Goal: Task Accomplishment & Management: Use online tool/utility

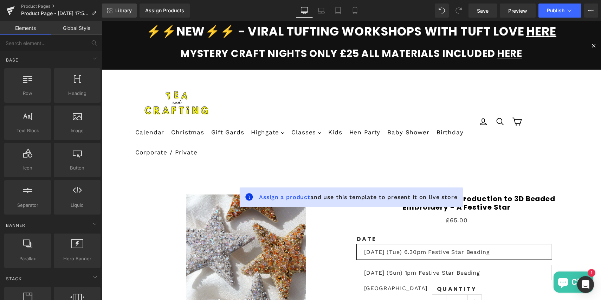
click at [126, 11] on span "Library" at bounding box center [123, 10] width 17 height 6
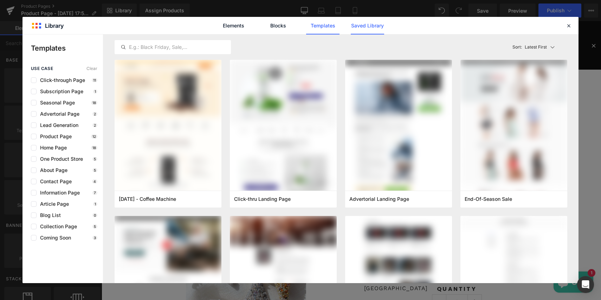
click at [363, 26] on link "Saved Library" at bounding box center [367, 26] width 33 height 18
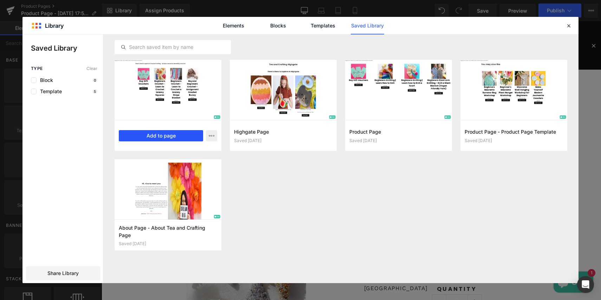
click at [163, 133] on button "Add to page" at bounding box center [161, 135] width 84 height 11
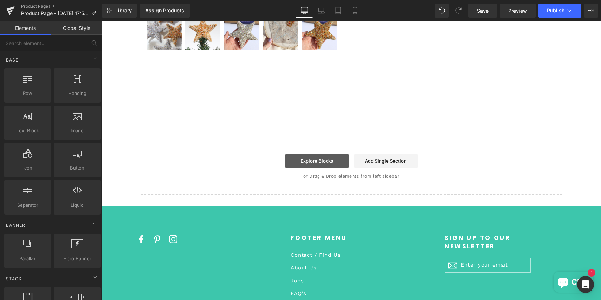
scroll to position [316, 0]
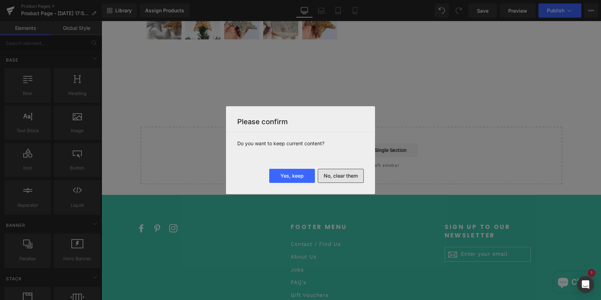
click at [329, 177] on button "No, clear them" at bounding box center [341, 176] width 46 height 14
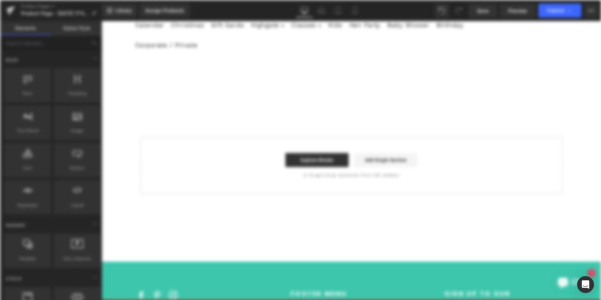
scroll to position [0, 0]
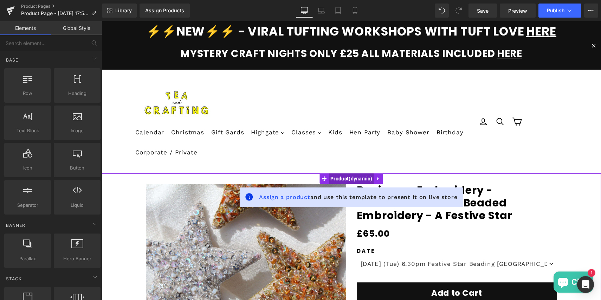
drag, startPoint x: 349, startPoint y: 179, endPoint x: 336, endPoint y: 179, distance: 13.4
click at [349, 179] on span "Product" at bounding box center [351, 178] width 45 height 11
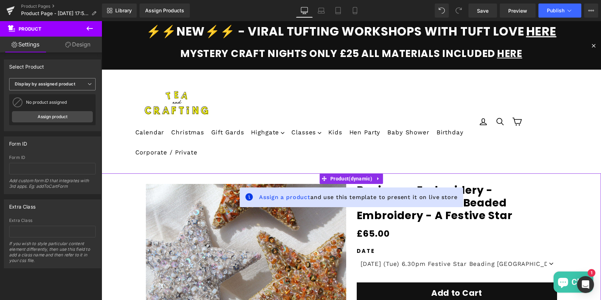
click at [41, 85] on b "Display by assigned product" at bounding box center [45, 83] width 60 height 5
click at [44, 108] on div "Select manually" at bounding box center [36, 105] width 33 height 5
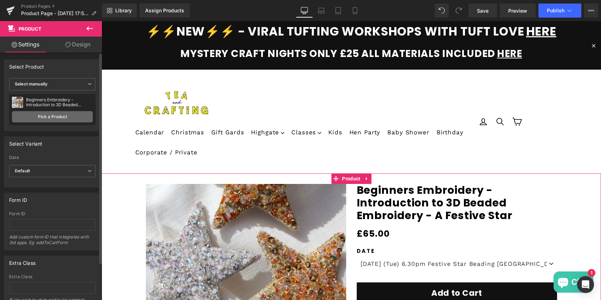
click at [46, 117] on link "Pick a Product" at bounding box center [52, 116] width 81 height 11
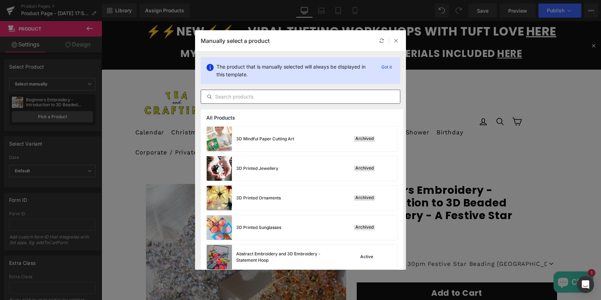
click at [244, 100] on input "text" at bounding box center [300, 96] width 199 height 8
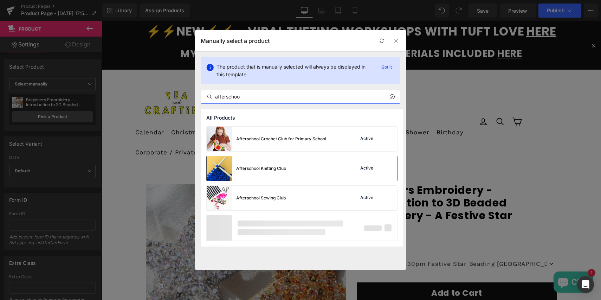
type input "afterschoo"
click at [246, 168] on div "Afterschool Knitting Club" at bounding box center [261, 168] width 50 height 6
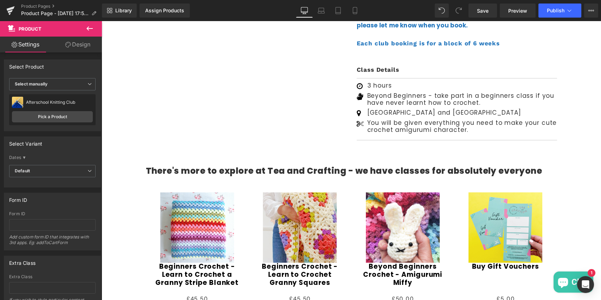
scroll to position [508, 0]
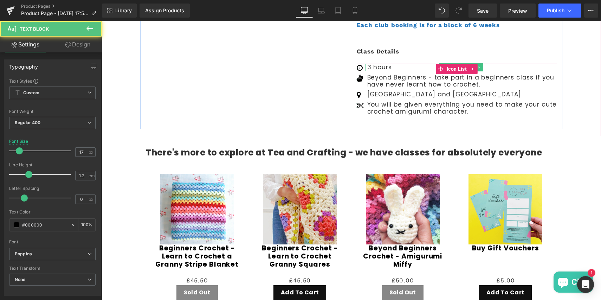
click at [371, 64] on p "3 hours" at bounding box center [462, 67] width 190 height 7
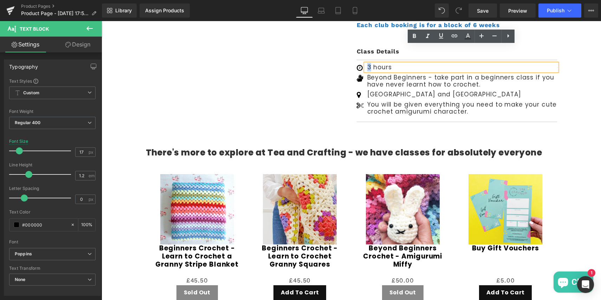
click at [367, 64] on p "3 hours" at bounding box center [462, 67] width 190 height 7
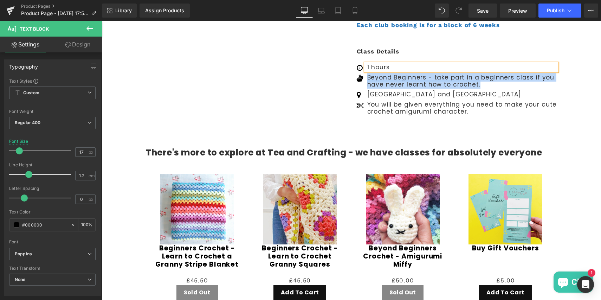
drag, startPoint x: 367, startPoint y: 59, endPoint x: 480, endPoint y: 70, distance: 113.3
click at [480, 74] on p "Beyond Beginners - take part in a beginners class if you have never learnt how …" at bounding box center [462, 81] width 190 height 14
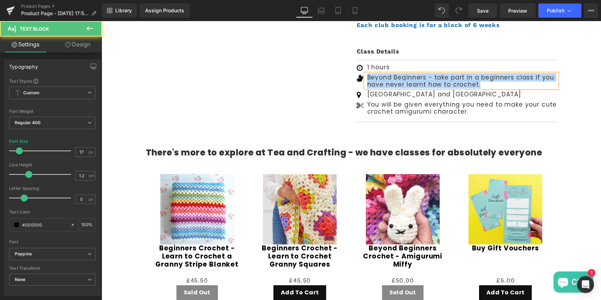
click at [480, 74] on p "Beyond Beginners - take part in a beginners class if you have never learnt how …" at bounding box center [462, 81] width 190 height 14
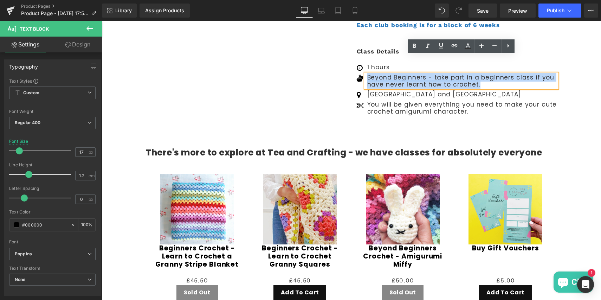
drag, startPoint x: 480, startPoint y: 67, endPoint x: 366, endPoint y: 62, distance: 114.0
click at [366, 74] on div "Beyond Beginners - take part in a beginners class if you have never learnt how …" at bounding box center [462, 81] width 192 height 14
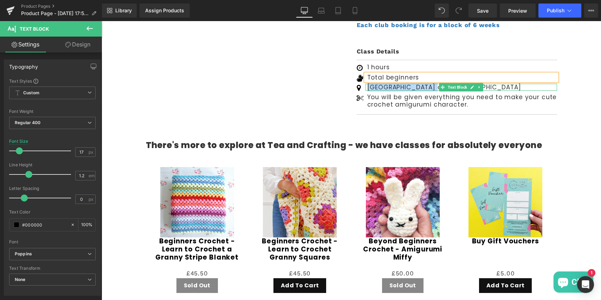
drag, startPoint x: 434, startPoint y: 69, endPoint x: 368, endPoint y: 67, distance: 65.7
click at [368, 84] on p "Covent Garden and Highgate" at bounding box center [462, 87] width 190 height 7
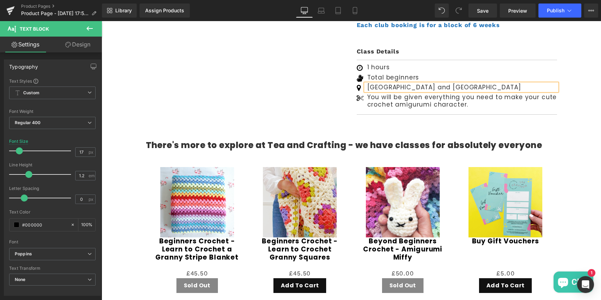
click at [417, 84] on p "Covent Garden and Highgate" at bounding box center [462, 87] width 190 height 7
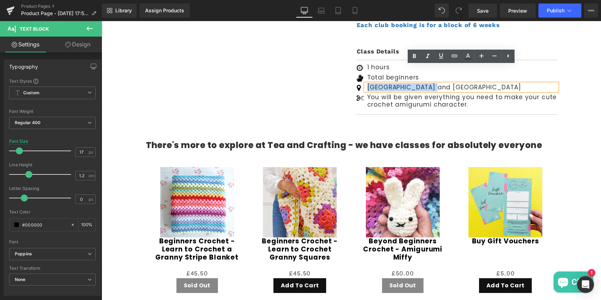
drag, startPoint x: 433, startPoint y: 70, endPoint x: 368, endPoint y: 70, distance: 64.7
click at [368, 84] on p "Covent Garden and Highgate" at bounding box center [462, 87] width 190 height 7
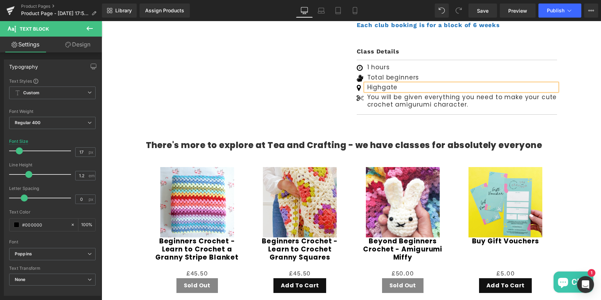
drag, startPoint x: 381, startPoint y: 80, endPoint x: 468, endPoint y: 92, distance: 87.6
click at [468, 92] on ul "Icon 1 hours Text Block" at bounding box center [457, 87] width 200 height 47
click at [468, 92] on div "Icon 1 hours Text Block Icon" at bounding box center [457, 87] width 200 height 47
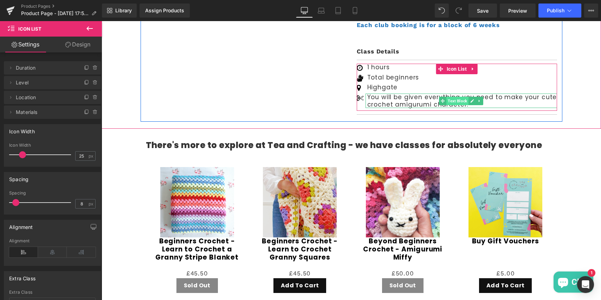
click at [456, 97] on span "Text Block" at bounding box center [457, 101] width 22 height 8
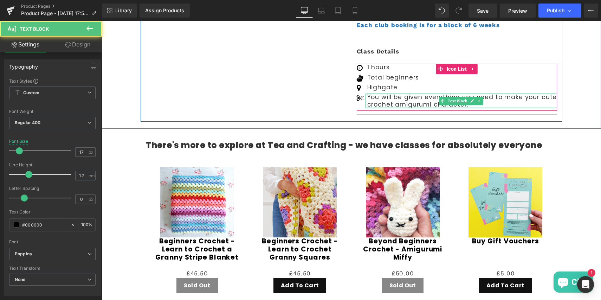
click at [411, 93] on p "You will be given everything you need to make your cute crochet amigurumi chara…" at bounding box center [462, 100] width 190 height 14
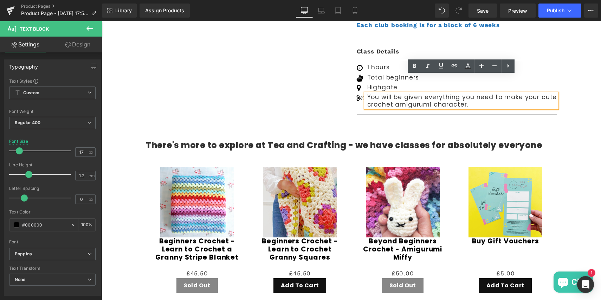
drag, startPoint x: 379, startPoint y: 81, endPoint x: 472, endPoint y: 88, distance: 93.1
click at [472, 93] on p "You will be given everything you need to make your cute crochet amigurumi chara…" at bounding box center [462, 100] width 190 height 14
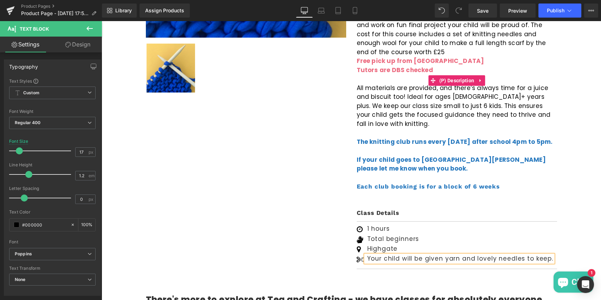
scroll to position [318, 0]
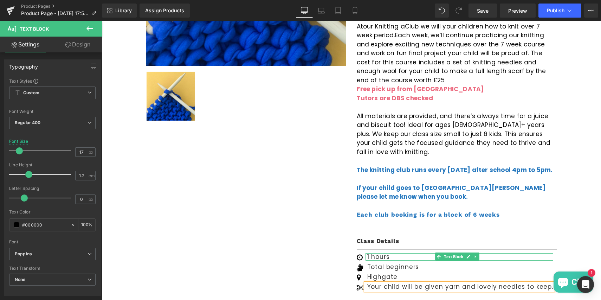
click at [389, 253] on p "1 hours" at bounding box center [460, 256] width 186 height 7
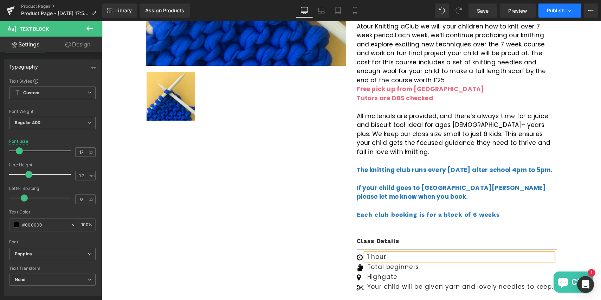
click at [558, 14] on button "Publish" at bounding box center [559, 11] width 43 height 14
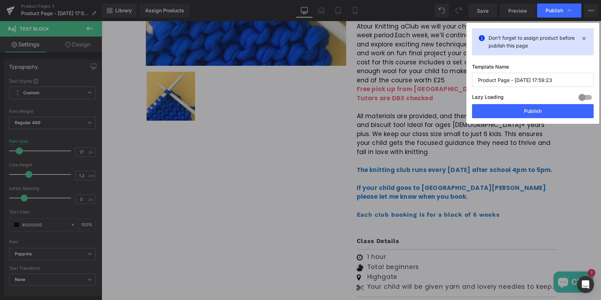
click at [516, 77] on input "Product Page - Oct 5, 17:59:23" at bounding box center [533, 80] width 122 height 14
drag, startPoint x: 515, startPoint y: 82, endPoint x: 560, endPoint y: 81, distance: 44.3
click at [560, 81] on input "Product Page - Oct 5, 17:59:23" at bounding box center [533, 80] width 122 height 14
type input "Product Page - Knitting Afterschool"
click at [528, 111] on button "Publish" at bounding box center [533, 111] width 122 height 14
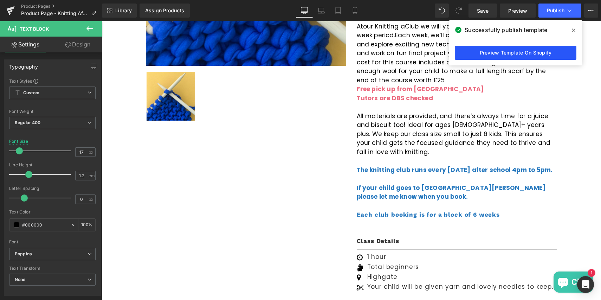
click at [525, 50] on link "Preview Template On Shopify" at bounding box center [516, 53] width 122 height 14
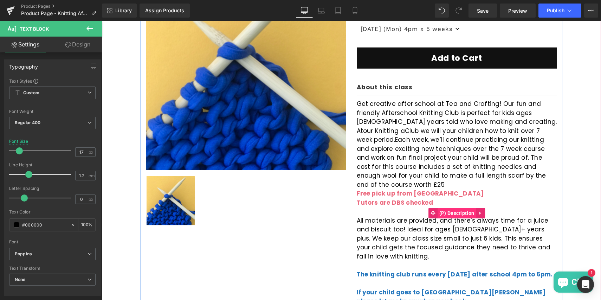
scroll to position [171, 0]
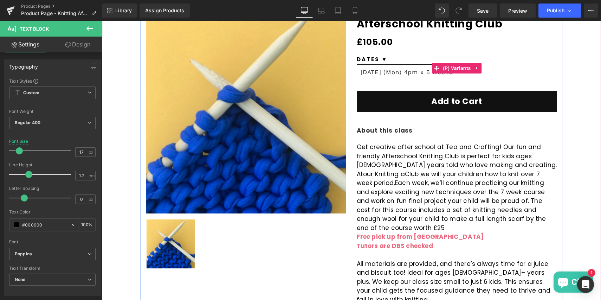
click at [409, 70] on select "22 Sept (Mon) 4pm x 5 weeks 3 Nov (Mon) 4pm x 6 weeks Knitting Trial Session" at bounding box center [410, 72] width 106 height 16
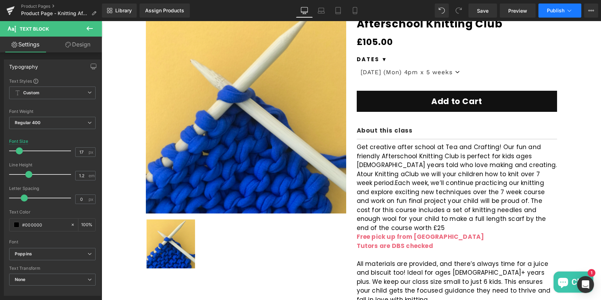
click at [549, 11] on span "Publish" at bounding box center [556, 11] width 18 height 6
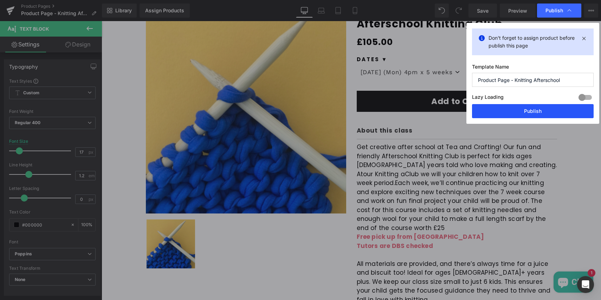
click at [524, 108] on button "Publish" at bounding box center [533, 111] width 122 height 14
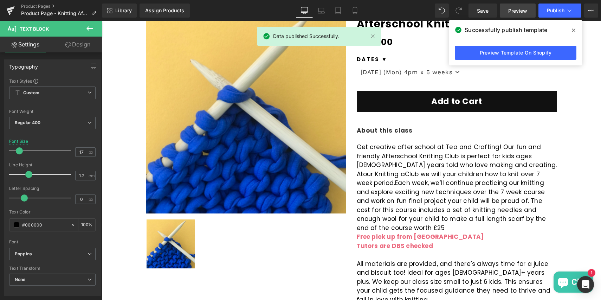
click at [513, 8] on span "Preview" at bounding box center [517, 10] width 19 height 7
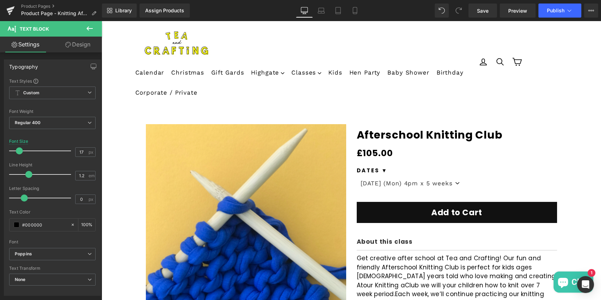
scroll to position [0, 0]
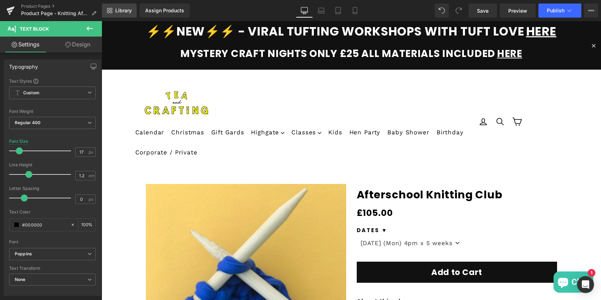
click at [117, 12] on span "Library" at bounding box center [123, 10] width 17 height 6
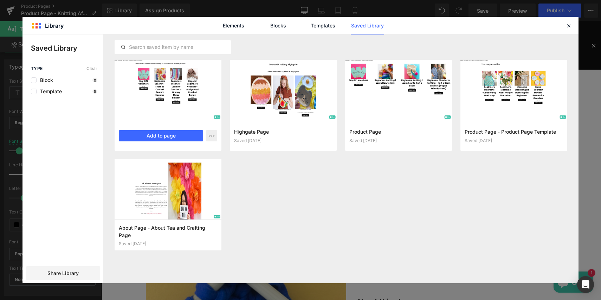
click at [209, 95] on div at bounding box center [168, 90] width 107 height 60
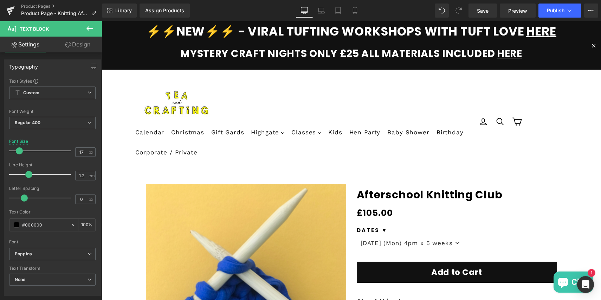
drag, startPoint x: 697, startPoint y: 273, endPoint x: 595, endPoint y: 252, distance: 103.7
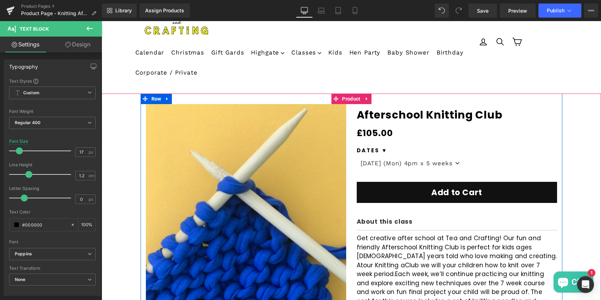
scroll to position [104, 0]
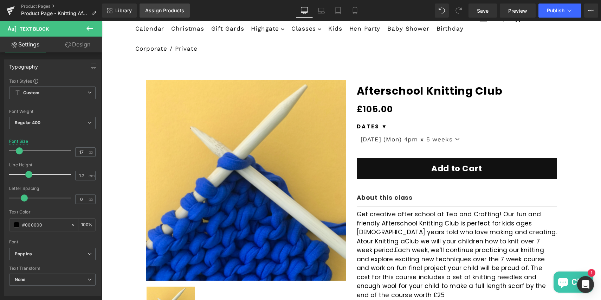
click at [152, 11] on div "Assign Products" at bounding box center [164, 11] width 39 height 6
click at [550, 15] on button "Publish" at bounding box center [559, 11] width 43 height 14
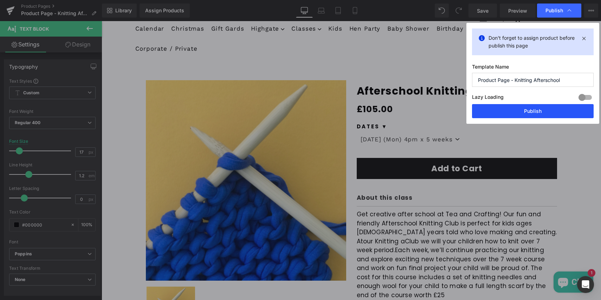
click at [523, 110] on button "Publish" at bounding box center [533, 111] width 122 height 14
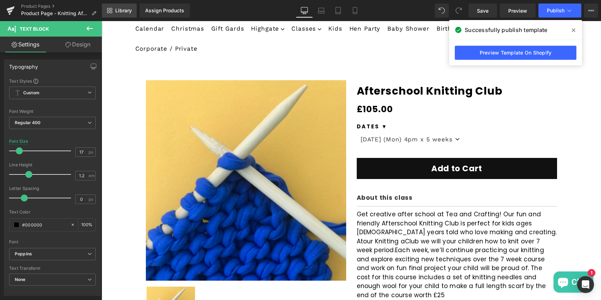
click at [119, 9] on span "Library" at bounding box center [123, 10] width 17 height 6
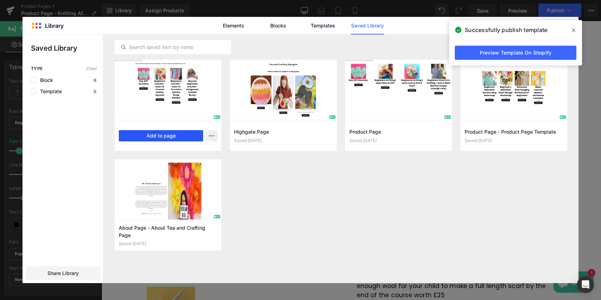
click at [167, 136] on button "Add to page" at bounding box center [161, 135] width 84 height 11
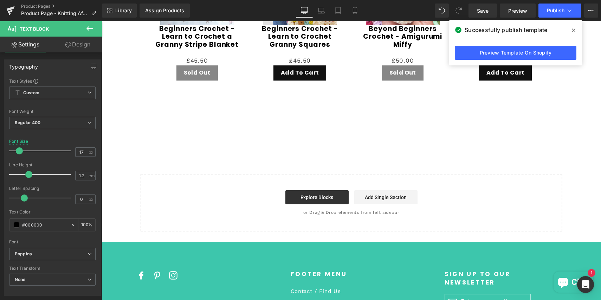
scroll to position [742, 0]
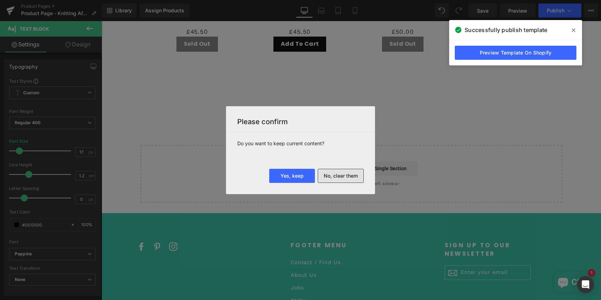
click at [331, 175] on button "No, clear them" at bounding box center [341, 176] width 46 height 14
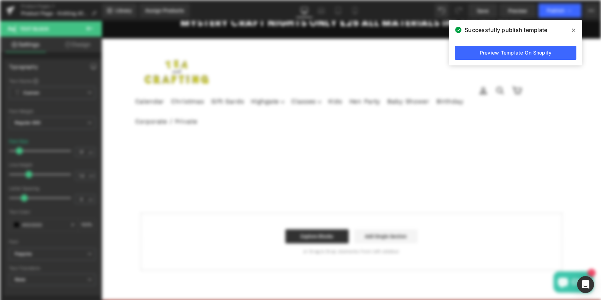
scroll to position [0, 0]
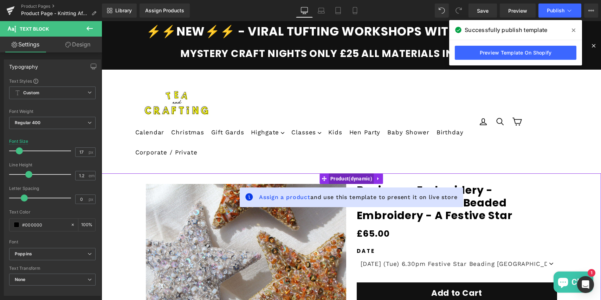
click at [347, 177] on span "Product" at bounding box center [351, 178] width 45 height 11
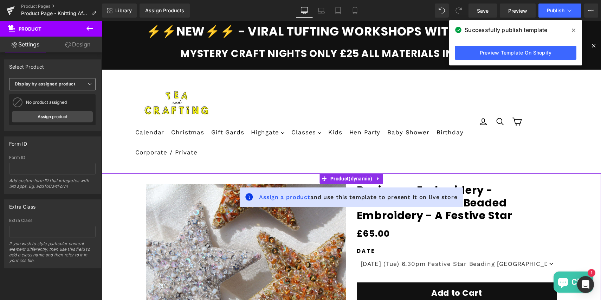
click at [57, 85] on b "Display by assigned product" at bounding box center [45, 83] width 60 height 5
click at [43, 107] on div "Select manually" at bounding box center [36, 105] width 33 height 5
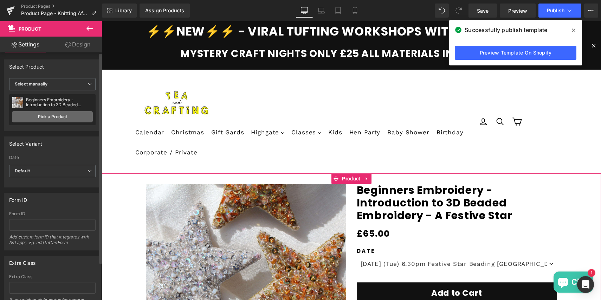
click at [49, 117] on link "Pick a Product" at bounding box center [52, 116] width 81 height 11
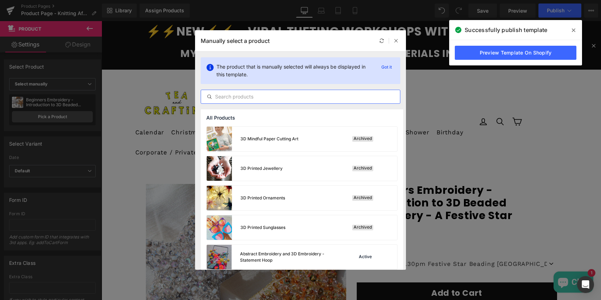
click at [256, 96] on input "text" at bounding box center [300, 96] width 199 height 8
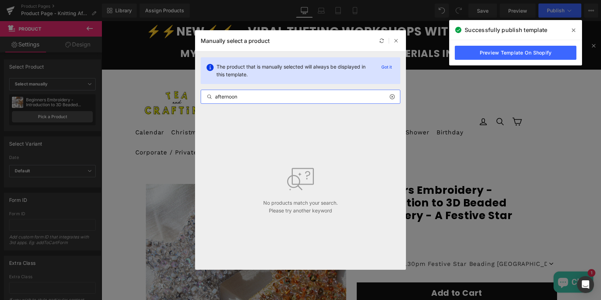
type input "afternoon"
click at [390, 97] on icon at bounding box center [391, 97] width 5 height 6
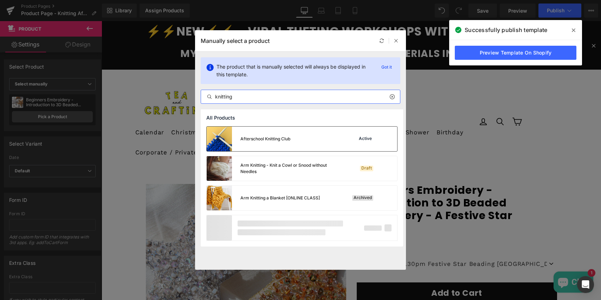
type input "knitting"
click at [220, 141] on img at bounding box center [219, 139] width 25 height 25
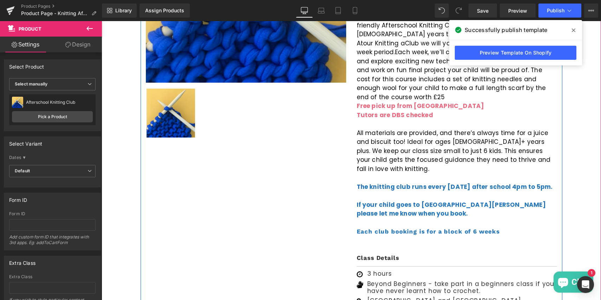
scroll to position [337, 0]
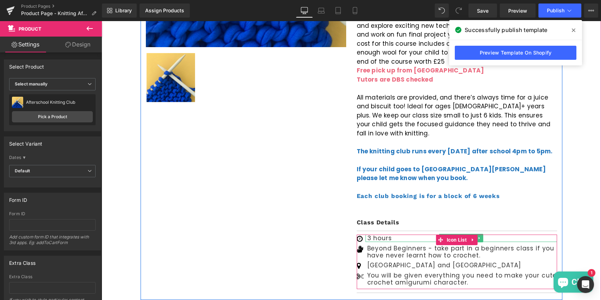
click at [372, 234] on p "3 hours" at bounding box center [462, 237] width 190 height 7
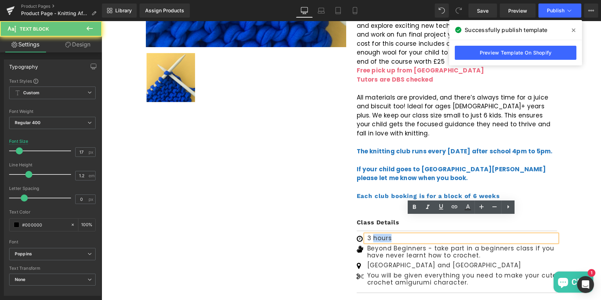
click at [372, 234] on p "3 hours" at bounding box center [462, 237] width 190 height 7
click at [368, 234] on p "3 hours" at bounding box center [462, 237] width 190 height 7
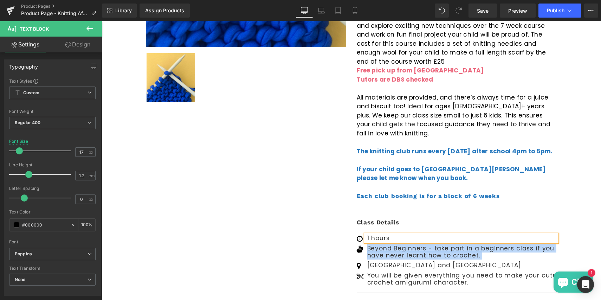
drag, startPoint x: 368, startPoint y: 232, endPoint x: 459, endPoint y: 242, distance: 91.3
click at [459, 242] on ul "Icon 1 hours Text Block" at bounding box center [457, 261] width 200 height 54
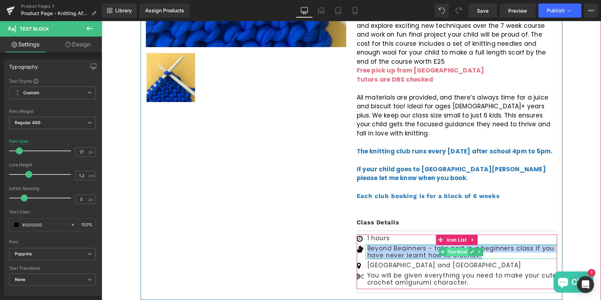
click at [458, 247] on span "Text Block" at bounding box center [457, 251] width 22 height 8
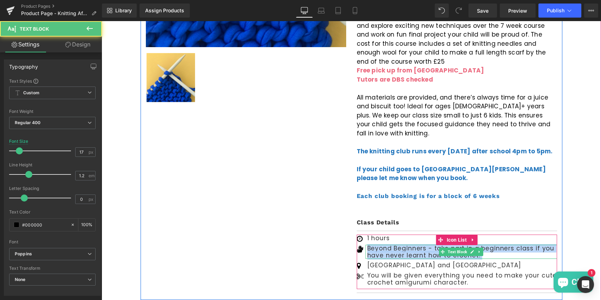
click at [389, 245] on p "Beyond Beginners - take part in a beginners class if you have never learnt how …" at bounding box center [462, 252] width 190 height 14
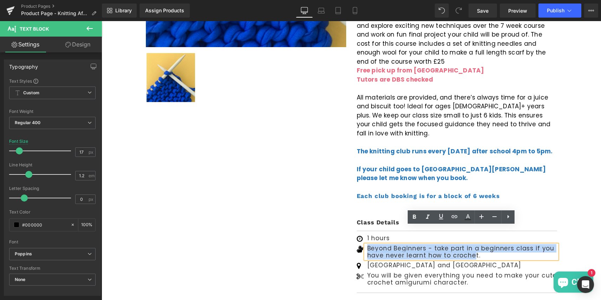
drag, startPoint x: 368, startPoint y: 231, endPoint x: 471, endPoint y: 241, distance: 103.5
click at [471, 245] on p "Beyond Beginners - take part in a beginners class if you have never learnt how …" at bounding box center [462, 252] width 190 height 14
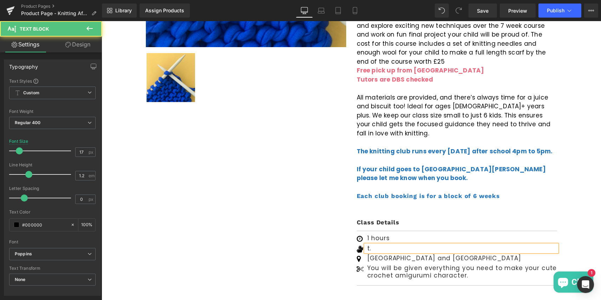
drag, startPoint x: 373, startPoint y: 232, endPoint x: 365, endPoint y: 232, distance: 7.7
click at [366, 245] on div "t." at bounding box center [462, 248] width 192 height 7
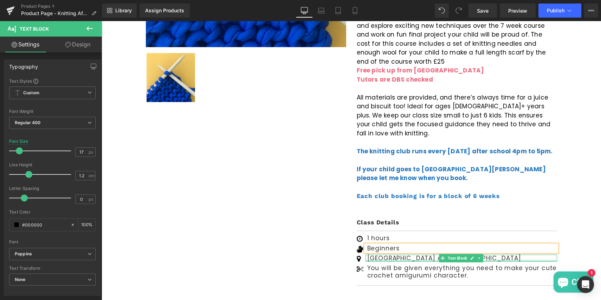
click at [419, 260] on div at bounding box center [462, 261] width 192 height 2
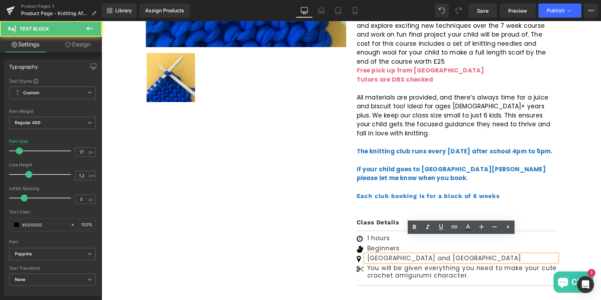
click at [424, 254] on p "Covent Garden and Highgate" at bounding box center [462, 257] width 190 height 7
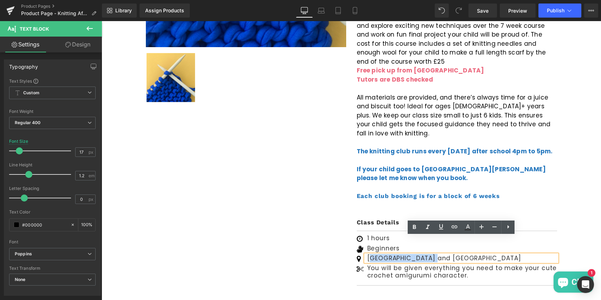
drag, startPoint x: 433, startPoint y: 240, endPoint x: 373, endPoint y: 243, distance: 60.5
click at [373, 254] on p "Covent Garden and Highgate" at bounding box center [462, 257] width 190 height 7
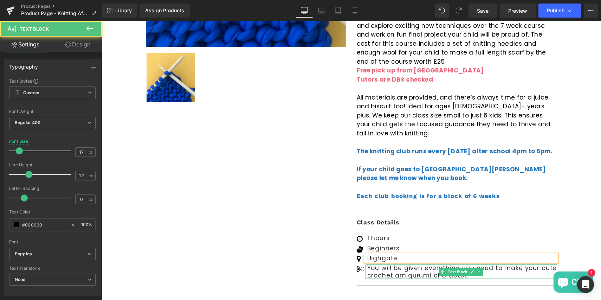
drag, startPoint x: 490, startPoint y: 250, endPoint x: 490, endPoint y: 256, distance: 6.3
click at [490, 264] on p "You will be given everything you need to make your cute crochet amigurumi chara…" at bounding box center [462, 271] width 190 height 14
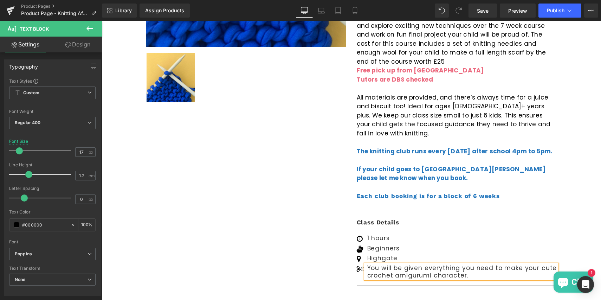
click at [478, 264] on p "You will be given everything you need to make your cute crochet amigurumi chara…" at bounding box center [462, 271] width 190 height 14
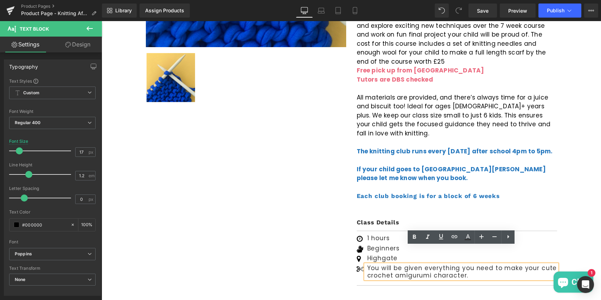
drag, startPoint x: 478, startPoint y: 256, endPoint x: 493, endPoint y: 252, distance: 15.0
click at [493, 264] on div "You will be given everything you need to make your cute crochet amigurumi chara…" at bounding box center [462, 271] width 192 height 14
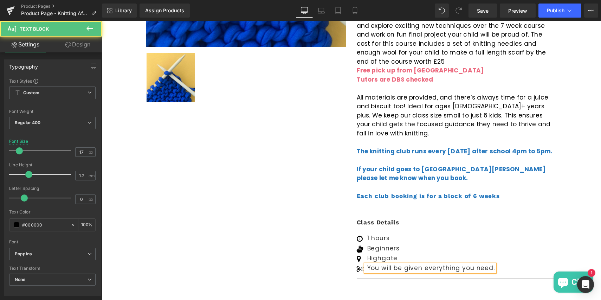
click at [377, 264] on p "You will be given everything you need." at bounding box center [431, 267] width 128 height 7
drag, startPoint x: 482, startPoint y: 250, endPoint x: 493, endPoint y: 250, distance: 11.6
click at [493, 264] on p "Your child will be given everything you need." at bounding box center [441, 267] width 148 height 7
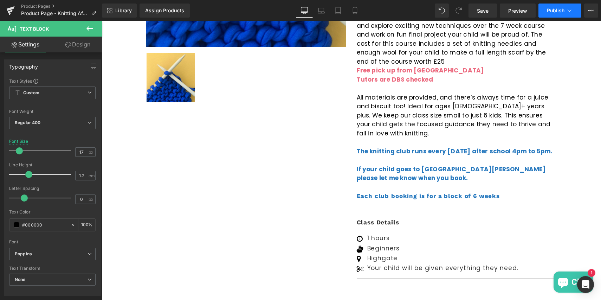
click at [545, 10] on button "Publish" at bounding box center [559, 11] width 43 height 14
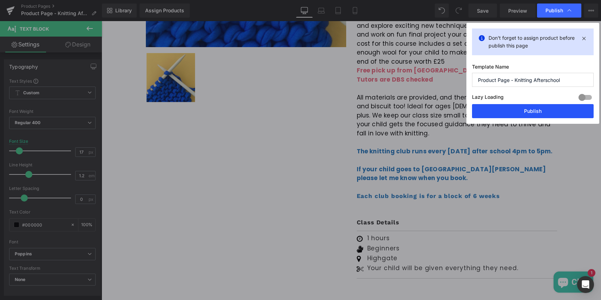
click at [531, 110] on button "Publish" at bounding box center [533, 111] width 122 height 14
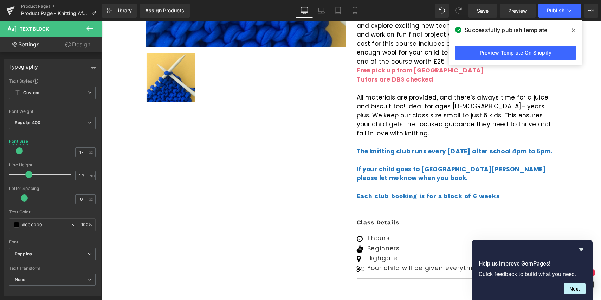
click at [573, 30] on icon at bounding box center [574, 30] width 4 height 4
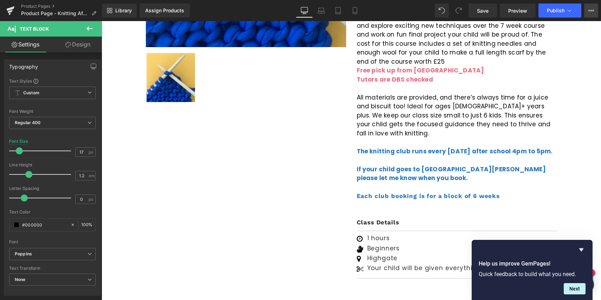
click at [589, 9] on icon at bounding box center [591, 11] width 6 height 6
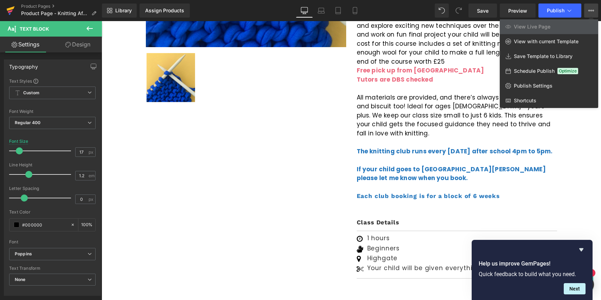
click at [7, 8] on icon at bounding box center [10, 11] width 8 height 18
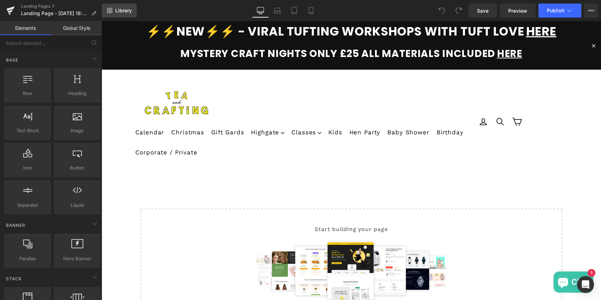
click at [118, 11] on span "Library" at bounding box center [123, 10] width 17 height 6
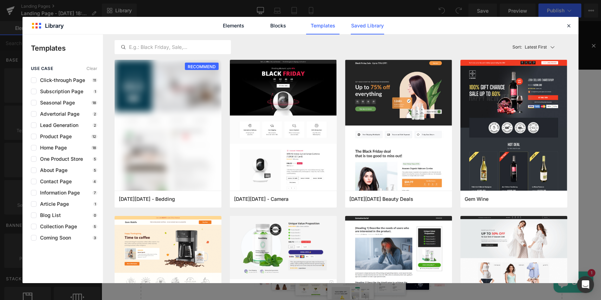
click at [358, 27] on link "Saved Library" at bounding box center [367, 26] width 33 height 18
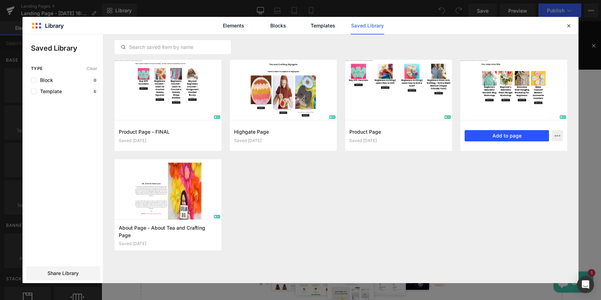
click at [505, 137] on button "Add to page" at bounding box center [507, 135] width 84 height 11
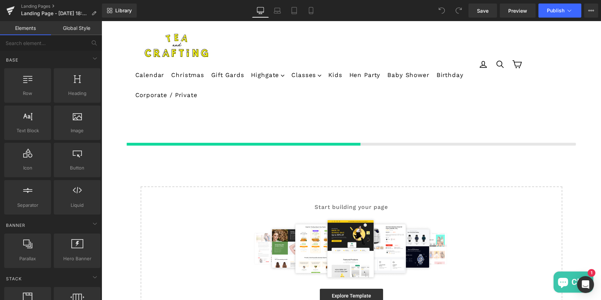
scroll to position [139, 0]
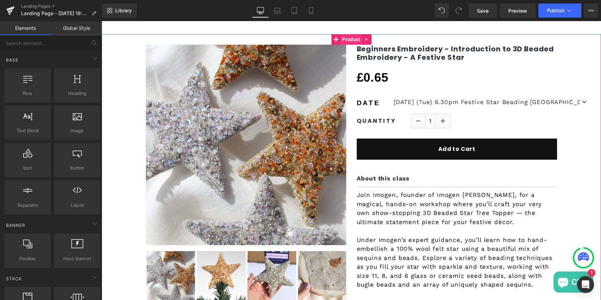
click at [345, 38] on span "Product" at bounding box center [351, 39] width 22 height 11
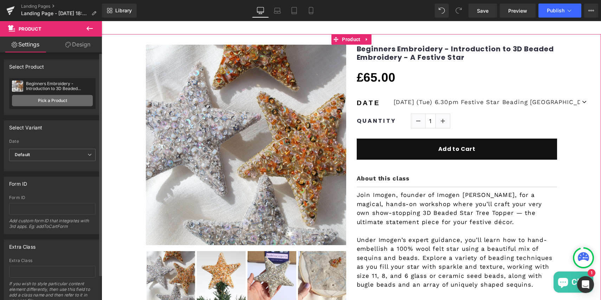
click at [55, 101] on link "Pick a Product" at bounding box center [52, 100] width 81 height 11
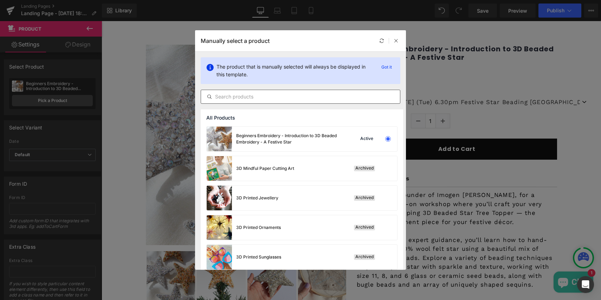
click at [241, 98] on input "text" at bounding box center [300, 96] width 199 height 8
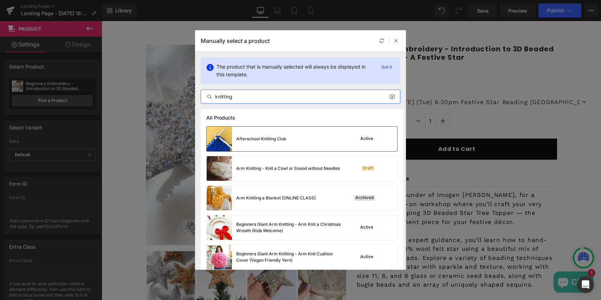
type input "knitting"
click at [253, 131] on div "Afterschool Knitting Club" at bounding box center [246, 139] width 79 height 25
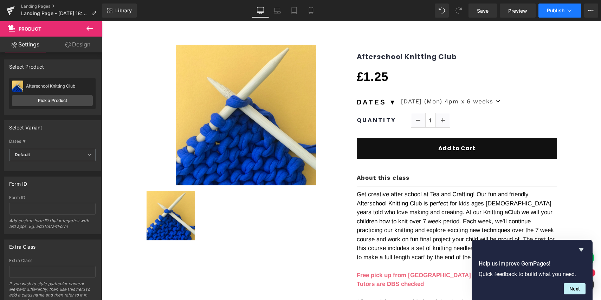
click at [558, 12] on span "Publish" at bounding box center [556, 11] width 18 height 6
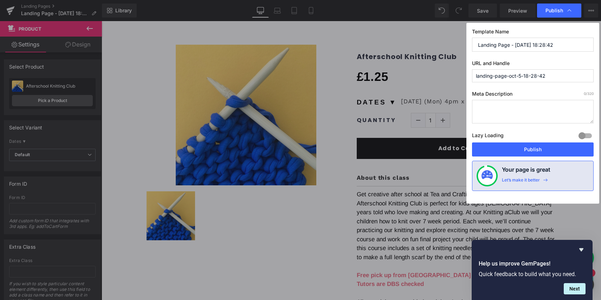
drag, startPoint x: 475, startPoint y: 76, endPoint x: 559, endPoint y: 75, distance: 84.4
click at [559, 75] on input "landing-page-oct-5-18-28-42" at bounding box center [533, 75] width 122 height 13
type input "p"
drag, startPoint x: 515, startPoint y: 46, endPoint x: 566, endPoint y: 43, distance: 51.0
click at [566, 43] on input "Landing Page - [DATE] 18:28:42" at bounding box center [533, 45] width 122 height 14
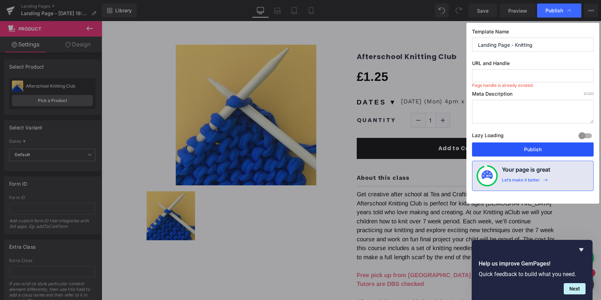
click at [525, 152] on button "Publish" at bounding box center [533, 149] width 122 height 14
click at [502, 73] on input "text" at bounding box center [533, 75] width 122 height 13
type input "Landing Page - [DATE] 18:28:42"
click at [483, 79] on input "p" at bounding box center [533, 75] width 122 height 13
type input "p"
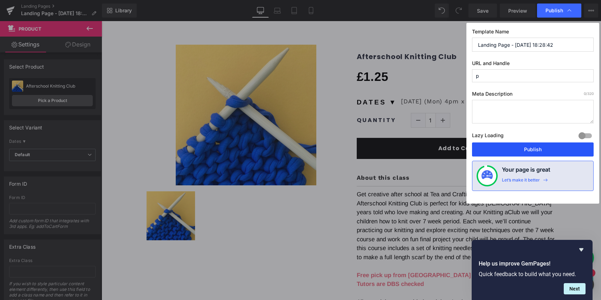
click at [536, 147] on button "Publish" at bounding box center [533, 149] width 122 height 14
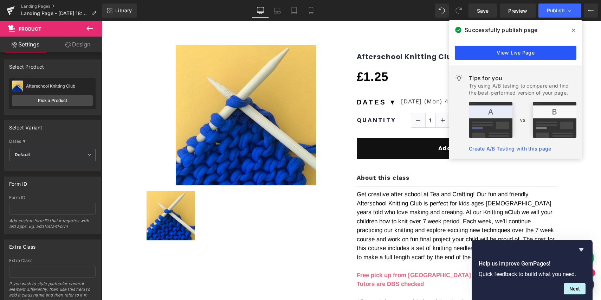
click at [511, 54] on link "View Live Page" at bounding box center [516, 53] width 122 height 14
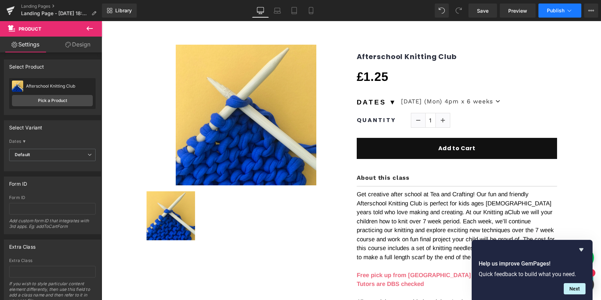
click at [568, 14] on button "Publish" at bounding box center [559, 11] width 43 height 14
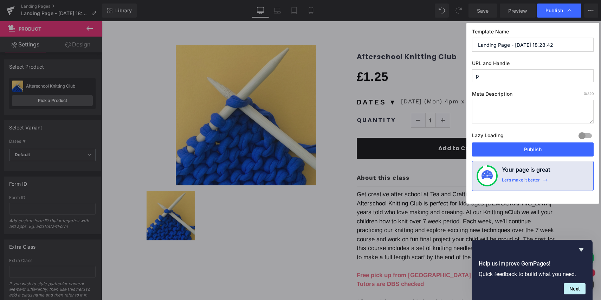
click at [490, 80] on input "p" at bounding box center [533, 75] width 122 height 13
click at [478, 75] on input "p" at bounding box center [533, 75] width 122 height 13
paste input "[URL][DOMAIN_NAME]"
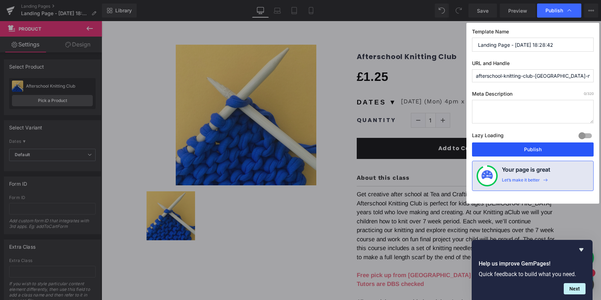
type input "httpswww.teaandcrafting.co.ukcollectionskidsproductsafterschool-knitting-club-[…"
click at [537, 151] on button "Publish" at bounding box center [533, 149] width 122 height 14
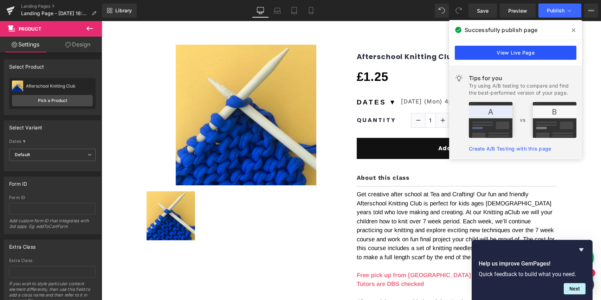
click at [493, 51] on link "View Live Page" at bounding box center [516, 53] width 122 height 14
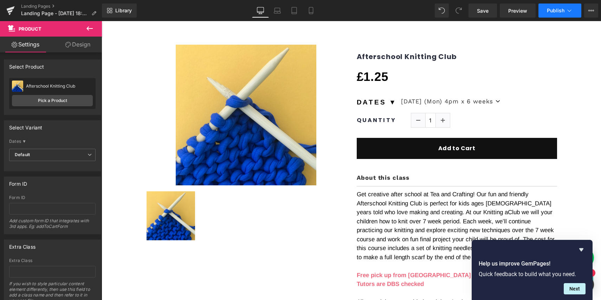
click at [553, 11] on span "Publish" at bounding box center [556, 11] width 18 height 6
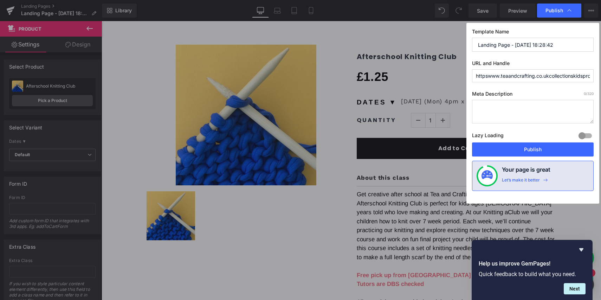
click at [550, 74] on input "httpswww.teaandcrafting.co.ukcollectionskidsproductsafterschool-knitting-club-[…" at bounding box center [533, 75] width 122 height 13
drag, startPoint x: 541, startPoint y: 76, endPoint x: 600, endPoint y: 76, distance: 59.0
click at [600, 76] on div "Publish Template Name Landing Page - [DATE] 18:28:42 URL and Handle httpswww.te…" at bounding box center [300, 150] width 601 height 300
click at [479, 75] on input "httpswww.teaandcrafting.co.ukcollectionskidsproductsafterschool-knitting-club-[…" at bounding box center [533, 75] width 122 height 13
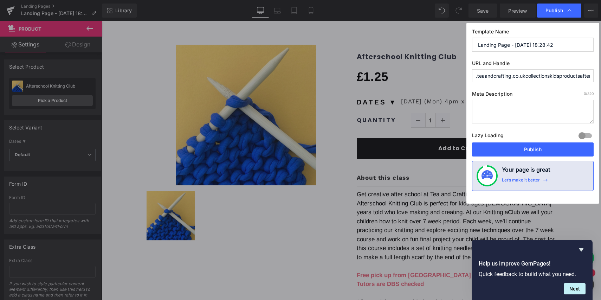
scroll to position [0, 0]
drag, startPoint x: 479, startPoint y: 76, endPoint x: 471, endPoint y: 76, distance: 8.4
click at [471, 76] on div "Template Name Landing Page - [DATE] 18:28:42 URL and Handle httpswww.teaandcraf…" at bounding box center [532, 113] width 133 height 181
click at [586, 73] on input "httpswww.teaandcrafting.co.ukcollectionskidsproductsafterschool-knitting-club-[…" at bounding box center [533, 75] width 122 height 13
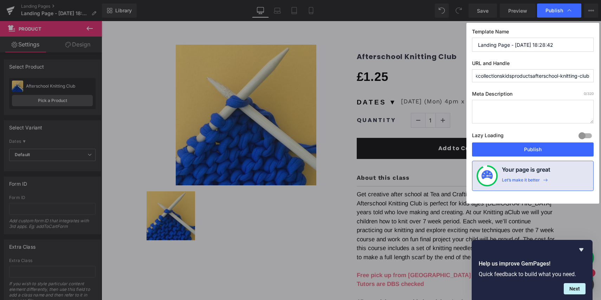
drag, startPoint x: 475, startPoint y: 76, endPoint x: 503, endPoint y: 77, distance: 28.1
click at [503, 77] on input "httpswww.teaandcrafting.co.ukcollectionskidsproductsafterschool-knitting-club-[…" at bounding box center [533, 75] width 122 height 13
drag, startPoint x: 507, startPoint y: 76, endPoint x: 467, endPoint y: 76, distance: 39.4
click at [467, 76] on div "Template Name Landing Page - [DATE] 18:28:42 URL and Handle kidsproductsaftersc…" at bounding box center [532, 113] width 133 height 181
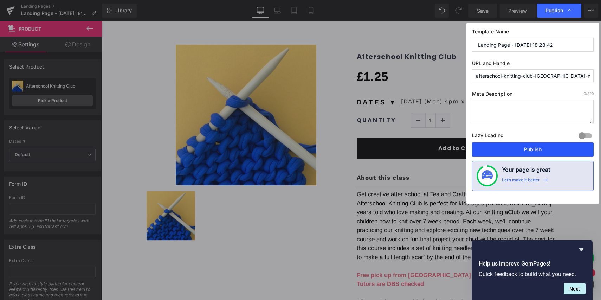
type input "afterschool-knitting-club-[GEOGRAPHIC_DATA]-north-[GEOGRAPHIC_DATA]"
click at [537, 144] on button "Publish" at bounding box center [533, 149] width 122 height 14
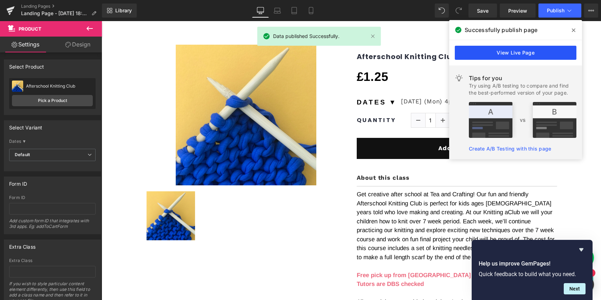
click at [520, 51] on link "View Live Page" at bounding box center [516, 53] width 122 height 14
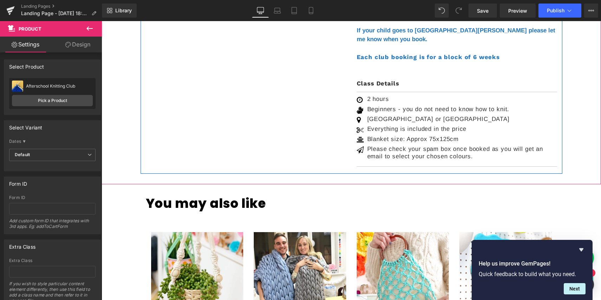
scroll to position [512, 0]
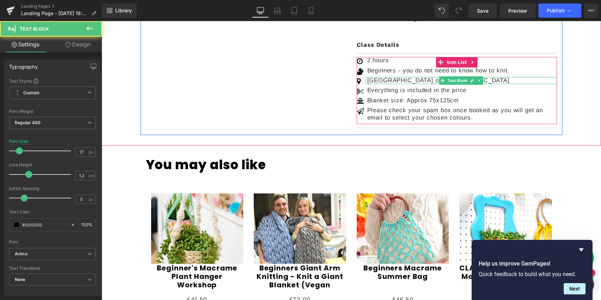
click at [387, 77] on p "[GEOGRAPHIC_DATA] or [GEOGRAPHIC_DATA]" at bounding box center [462, 80] width 190 height 7
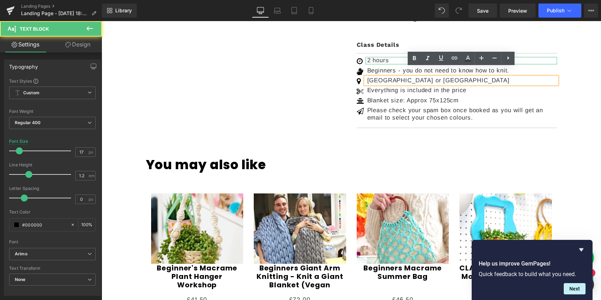
click at [369, 57] on p "2 hours" at bounding box center [462, 60] width 190 height 7
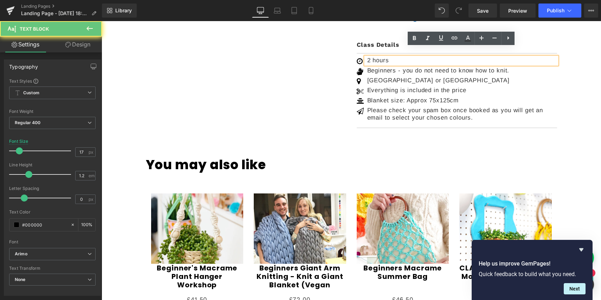
click at [369, 57] on p "2 hours" at bounding box center [462, 60] width 190 height 7
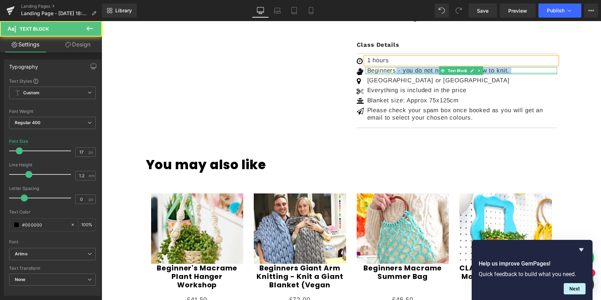
drag, startPoint x: 395, startPoint y: 62, endPoint x: 436, endPoint y: 64, distance: 40.5
click at [436, 67] on div "Beginners - you do not need to know how to knit. Text Block" at bounding box center [462, 70] width 192 height 7
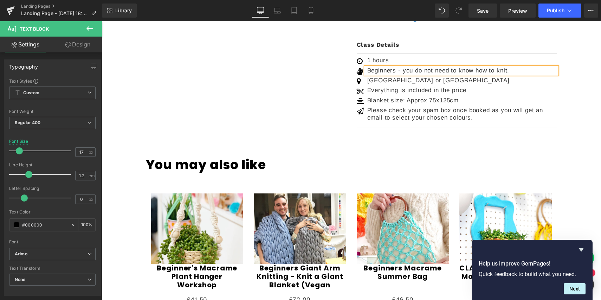
click at [428, 67] on p "Beginners - you do not need to know how to knit." at bounding box center [462, 70] width 190 height 7
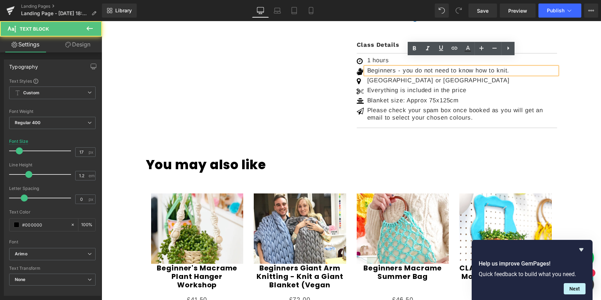
click at [517, 67] on p "Beginners - you do not need to know how to knit." at bounding box center [462, 70] width 190 height 7
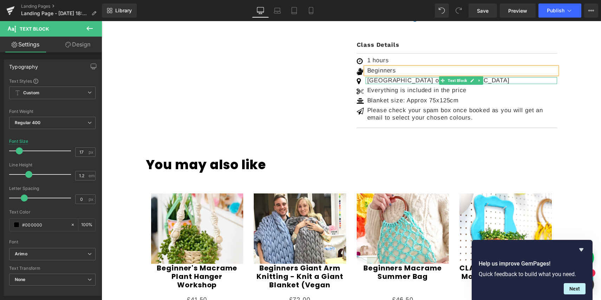
click at [421, 77] on p "[GEOGRAPHIC_DATA] or [GEOGRAPHIC_DATA]" at bounding box center [462, 80] width 190 height 7
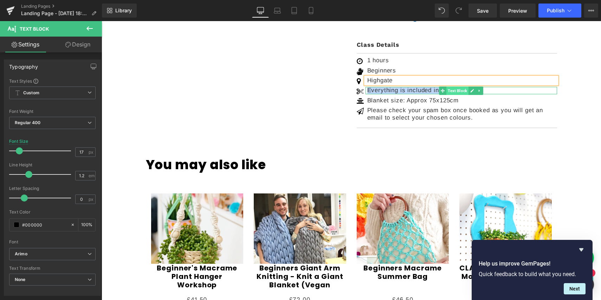
drag, startPoint x: 368, startPoint y: 82, endPoint x: 451, endPoint y: 81, distance: 83.7
click at [451, 87] on div "Everything is included in the price Text Block" at bounding box center [462, 90] width 192 height 7
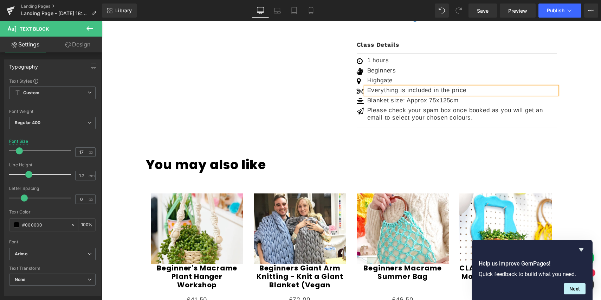
click at [459, 87] on p "Everything is included in the price" at bounding box center [462, 90] width 190 height 7
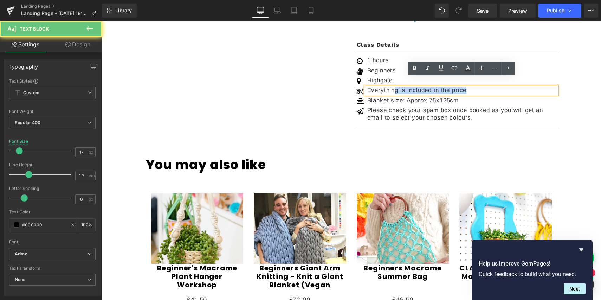
drag, startPoint x: 472, startPoint y: 81, endPoint x: 396, endPoint y: 81, distance: 76.3
click at [396, 87] on p "Everything is included in the price" at bounding box center [462, 90] width 190 height 7
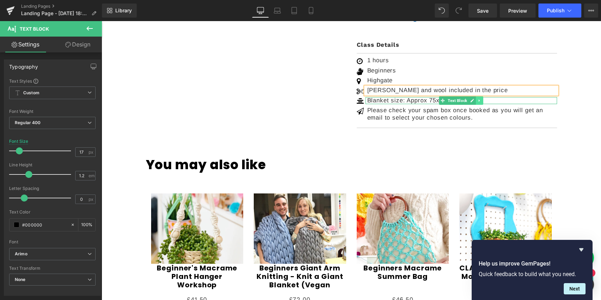
click at [477, 96] on link at bounding box center [479, 100] width 7 height 8
click at [483, 98] on icon at bounding box center [483, 100] width 4 height 4
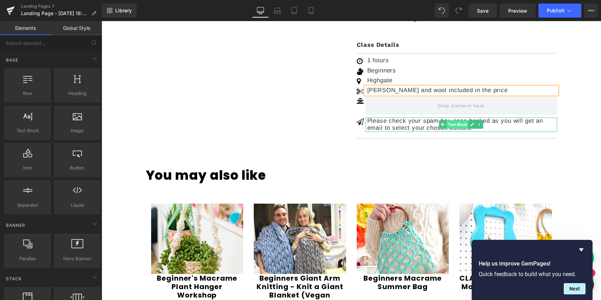
click at [450, 120] on span "Text Block" at bounding box center [457, 124] width 22 height 8
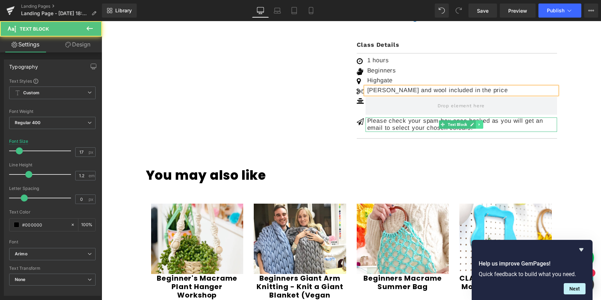
click at [480, 122] on icon at bounding box center [480, 124] width 4 height 4
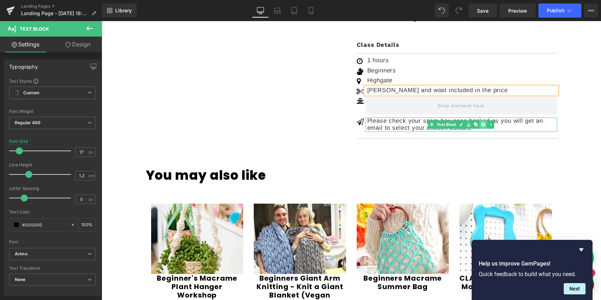
click at [484, 123] on icon at bounding box center [483, 125] width 4 height 4
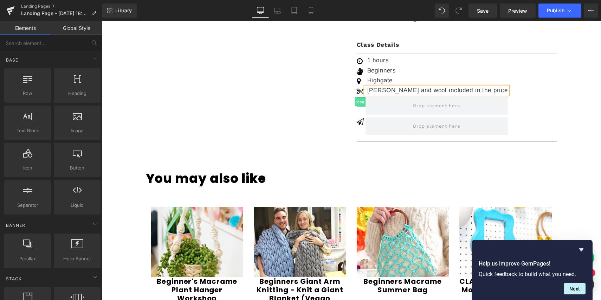
click at [360, 98] on span "Icon" at bounding box center [360, 102] width 11 height 8
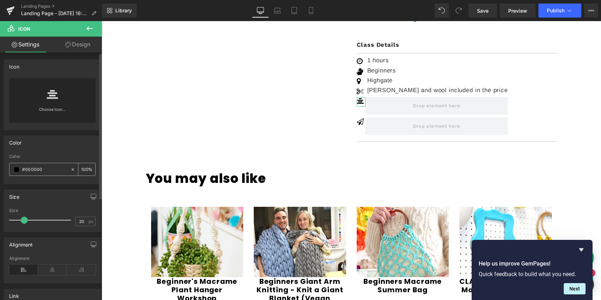
scroll to position [93, 0]
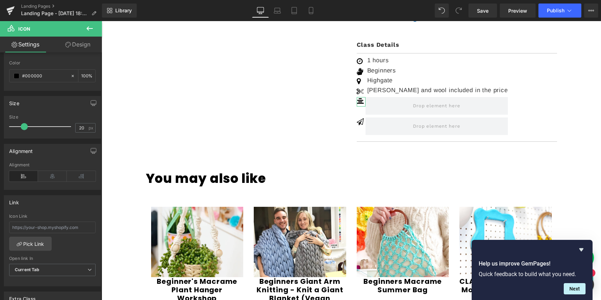
click at [79, 44] on link "Design" at bounding box center [77, 45] width 51 height 16
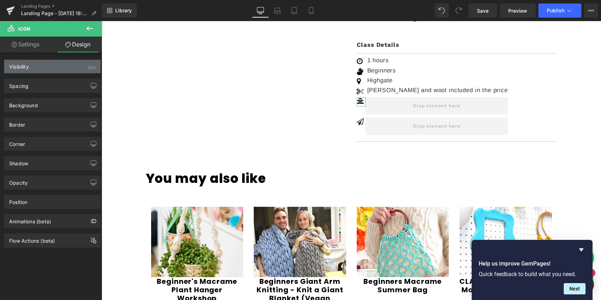
click at [19, 67] on div "Visibility" at bounding box center [19, 65] width 20 height 10
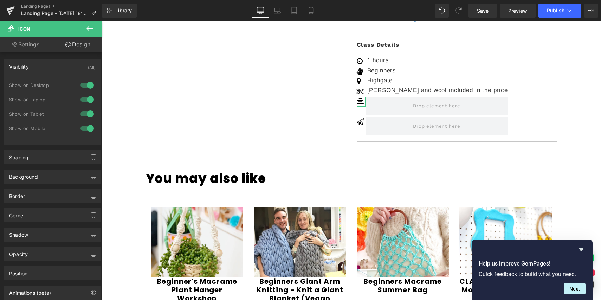
click at [34, 48] on link "Settings" at bounding box center [25, 45] width 51 height 16
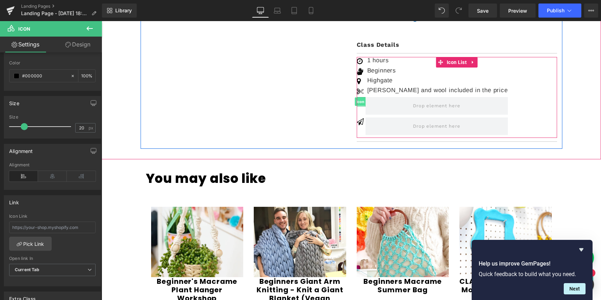
click at [361, 97] on span "Icon" at bounding box center [360, 101] width 11 height 8
click at [456, 57] on span "Icon List" at bounding box center [457, 62] width 24 height 11
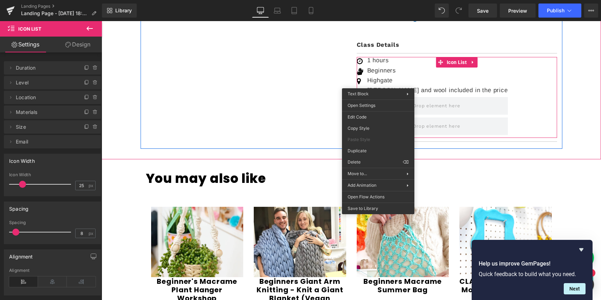
click at [386, 87] on p "[PERSON_NAME] and wool included in the price" at bounding box center [437, 90] width 141 height 7
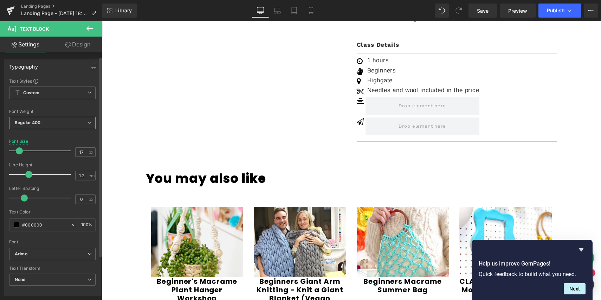
scroll to position [8, 0]
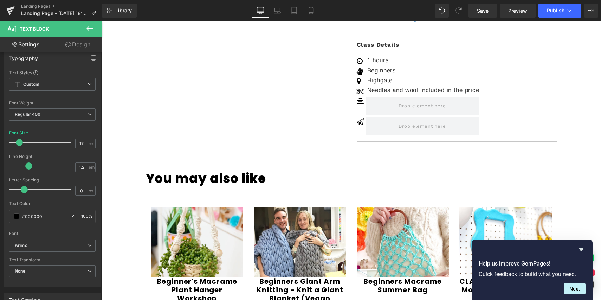
click at [78, 45] on link "Design" at bounding box center [77, 45] width 51 height 16
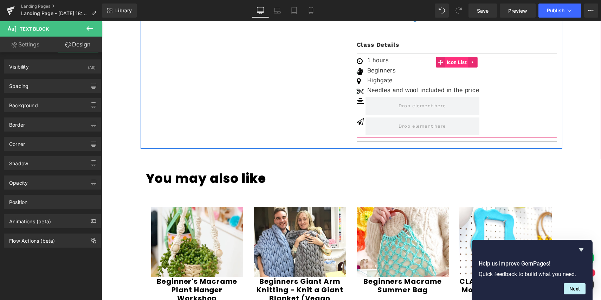
click at [447, 57] on span "Icon List" at bounding box center [457, 62] width 24 height 11
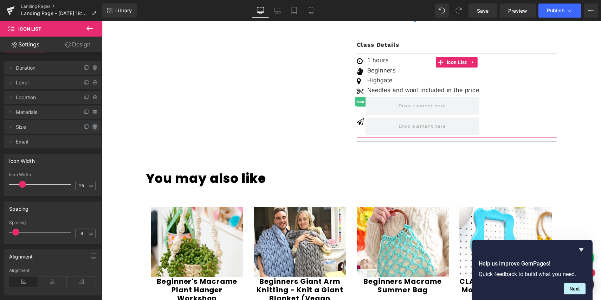
click at [94, 127] on icon at bounding box center [95, 127] width 6 height 6
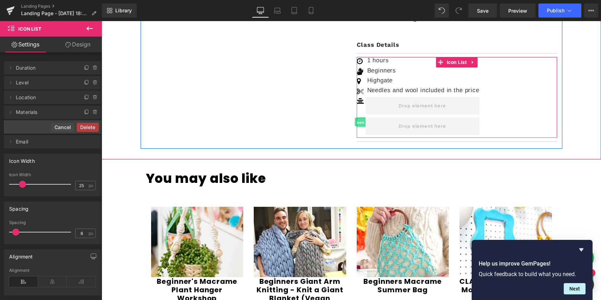
click at [360, 118] on span "Icon" at bounding box center [360, 122] width 11 height 8
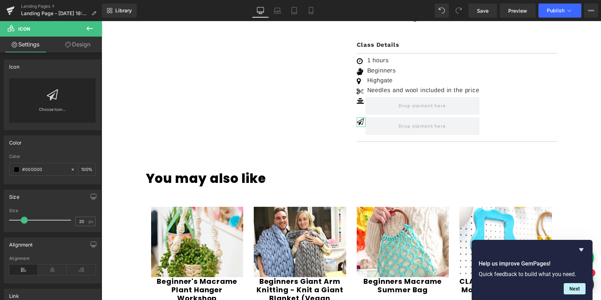
click at [79, 49] on link "Design" at bounding box center [77, 45] width 51 height 16
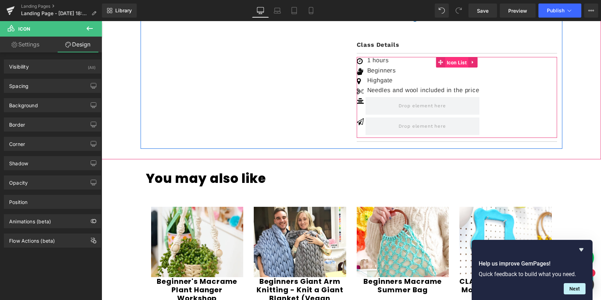
click at [456, 57] on span "Icon List" at bounding box center [457, 62] width 24 height 11
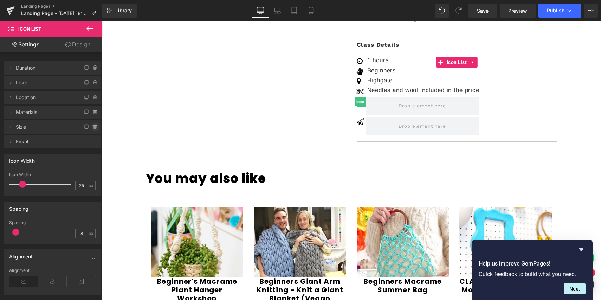
click at [95, 127] on icon at bounding box center [95, 126] width 0 height 1
click at [81, 127] on button "Delete" at bounding box center [88, 127] width 22 height 9
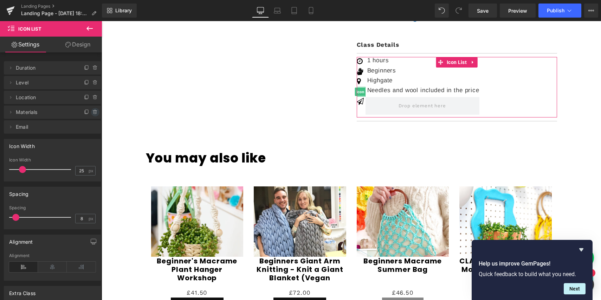
click at [92, 114] on icon at bounding box center [95, 112] width 6 height 6
click at [90, 112] on button "Delete" at bounding box center [88, 112] width 22 height 9
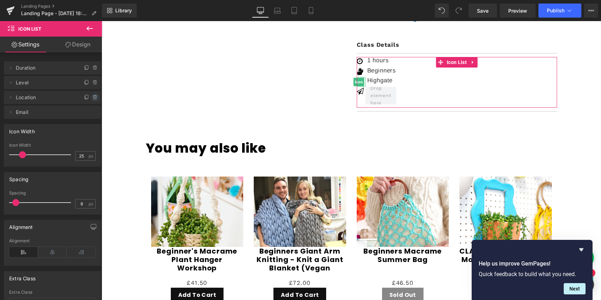
click at [93, 98] on icon at bounding box center [94, 97] width 3 height 3
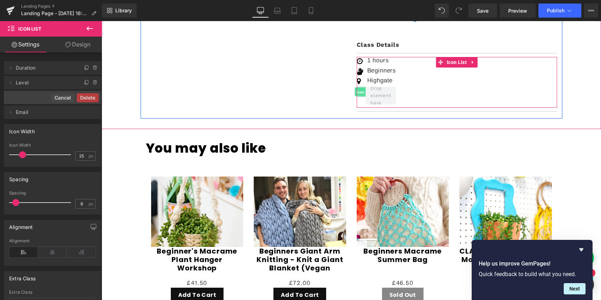
click at [360, 88] on span "Icon" at bounding box center [360, 92] width 11 height 8
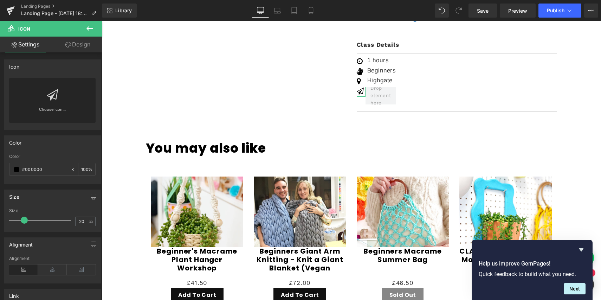
click at [84, 45] on link "Design" at bounding box center [77, 45] width 51 height 16
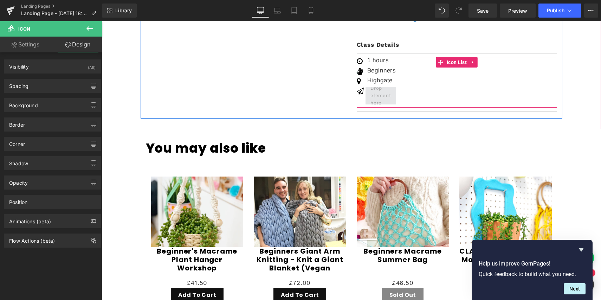
click at [390, 89] on span at bounding box center [381, 95] width 26 height 25
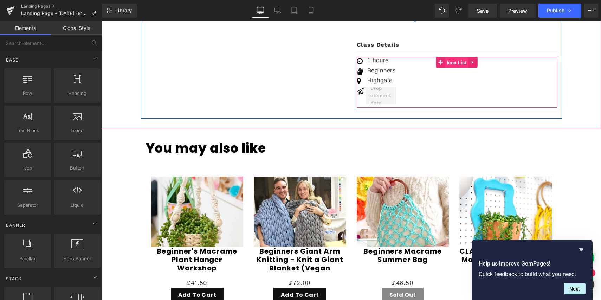
click at [454, 57] on span "Icon List" at bounding box center [457, 62] width 24 height 11
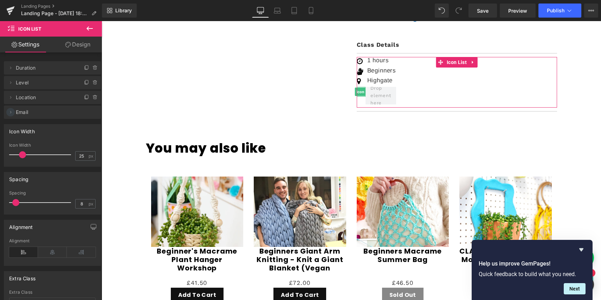
click at [9, 113] on icon at bounding box center [11, 112] width 6 height 6
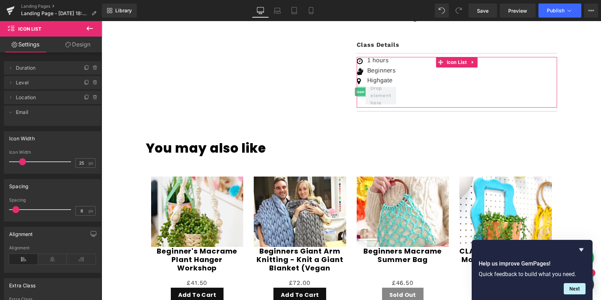
click at [19, 112] on span "Email" at bounding box center [45, 111] width 59 height 13
click at [9, 112] on icon at bounding box center [11, 112] width 6 height 6
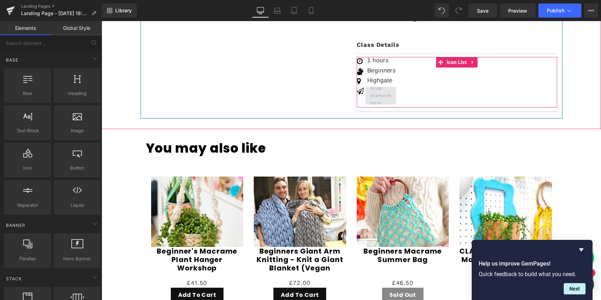
click at [380, 83] on span at bounding box center [381, 95] width 26 height 25
click at [362, 88] on span "Icon" at bounding box center [360, 92] width 11 height 8
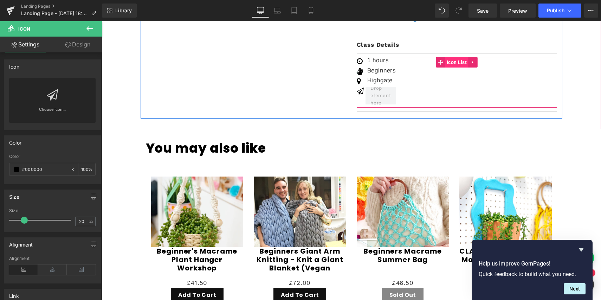
click at [453, 57] on span "Icon List" at bounding box center [457, 62] width 24 height 11
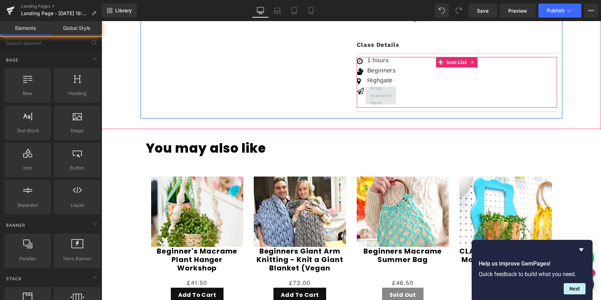
click at [379, 83] on span at bounding box center [381, 95] width 26 height 25
click at [383, 77] on span "Text Block" at bounding box center [377, 81] width 22 height 8
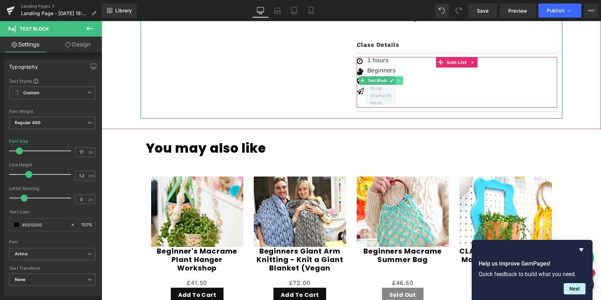
click at [400, 78] on icon at bounding box center [400, 80] width 4 height 4
click at [396, 79] on icon at bounding box center [396, 81] width 4 height 4
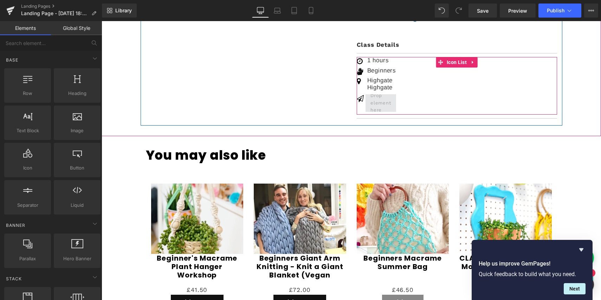
click at [379, 90] on span at bounding box center [381, 102] width 26 height 25
click at [381, 84] on div "Highgate Text Block" at bounding box center [381, 87] width 31 height 7
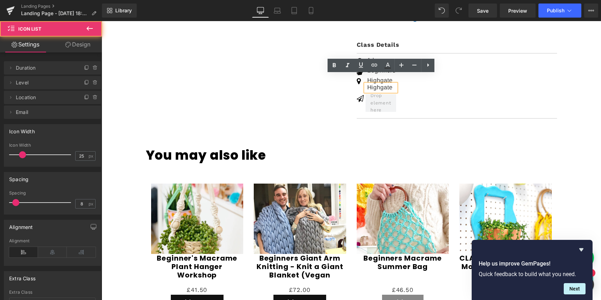
click at [404, 81] on div "Icon 1 hours Text Block Icon" at bounding box center [457, 86] width 200 height 58
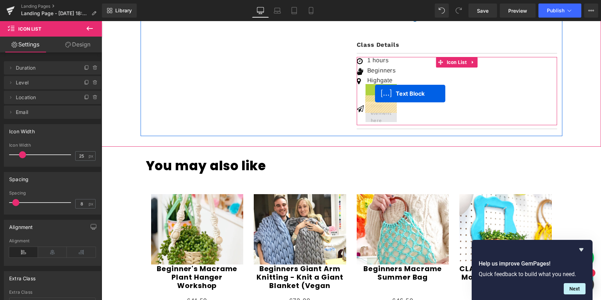
drag, startPoint x: 363, startPoint y: 78, endPoint x: 375, endPoint y: 96, distance: 21.0
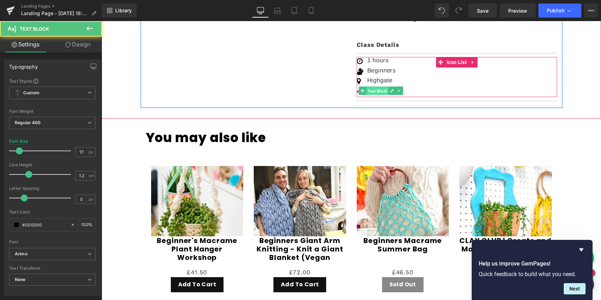
click at [371, 86] on span "Text Block" at bounding box center [377, 90] width 22 height 8
click at [373, 86] on span "Text Block" at bounding box center [377, 90] width 22 height 8
click at [372, 86] on span "Text Block" at bounding box center [377, 90] width 22 height 8
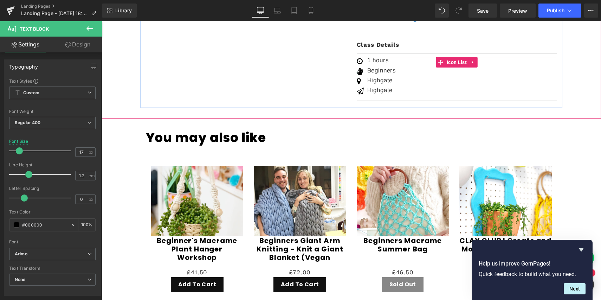
click at [421, 82] on div "Icon 1 hours Text Block Icon" at bounding box center [457, 77] width 200 height 40
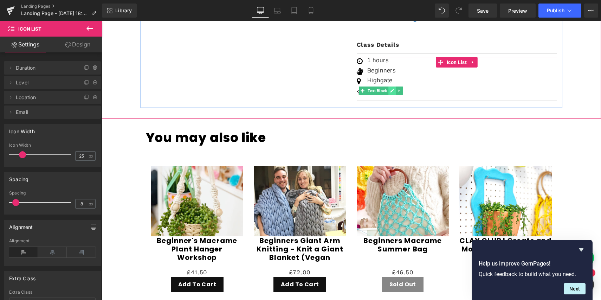
click at [388, 86] on link at bounding box center [391, 90] width 7 height 8
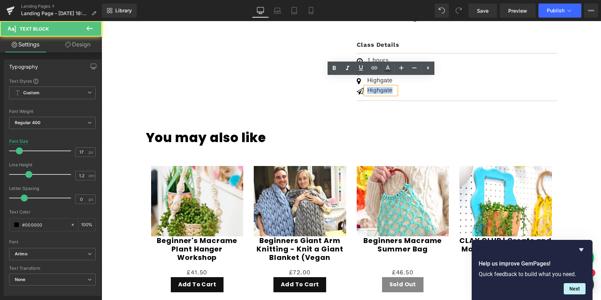
drag, startPoint x: 393, startPoint y: 82, endPoint x: 368, endPoint y: 82, distance: 24.6
click at [368, 87] on p "Highgate" at bounding box center [381, 90] width 29 height 7
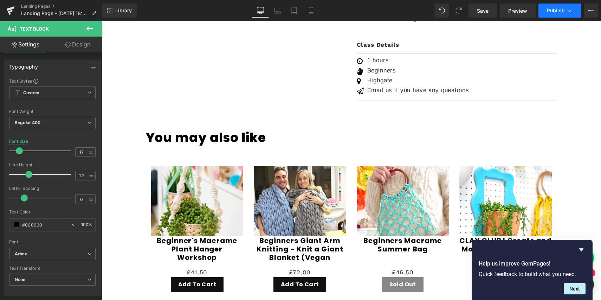
click at [559, 7] on button "Publish" at bounding box center [559, 11] width 43 height 14
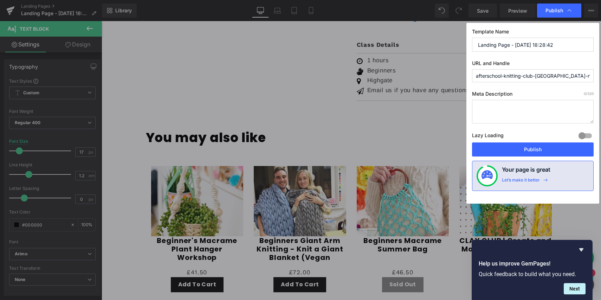
click at [538, 158] on div "Template Name Landing Page - [DATE] 18:28:42 URL and Handle afterschool-knittin…" at bounding box center [532, 113] width 133 height 181
click at [539, 149] on button "Publish" at bounding box center [533, 149] width 122 height 14
